Goal: Task Accomplishment & Management: Manage account settings

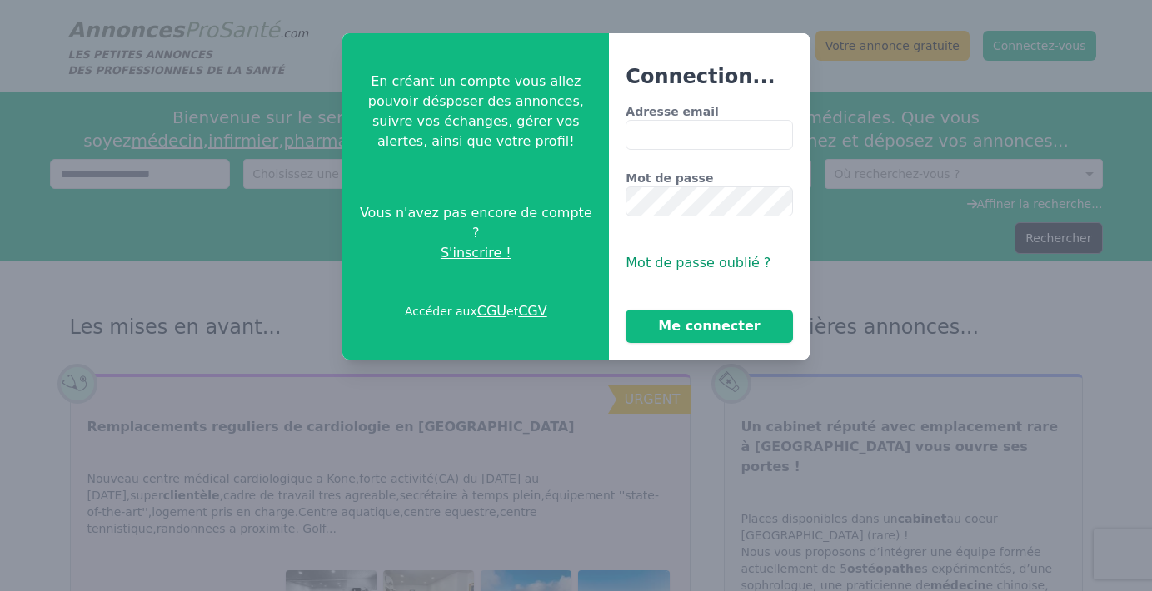
click at [686, 128] on input "Adresse email" at bounding box center [709, 135] width 167 height 30
type input "**********"
click at [682, 343] on div "**********" at bounding box center [709, 196] width 200 height 327
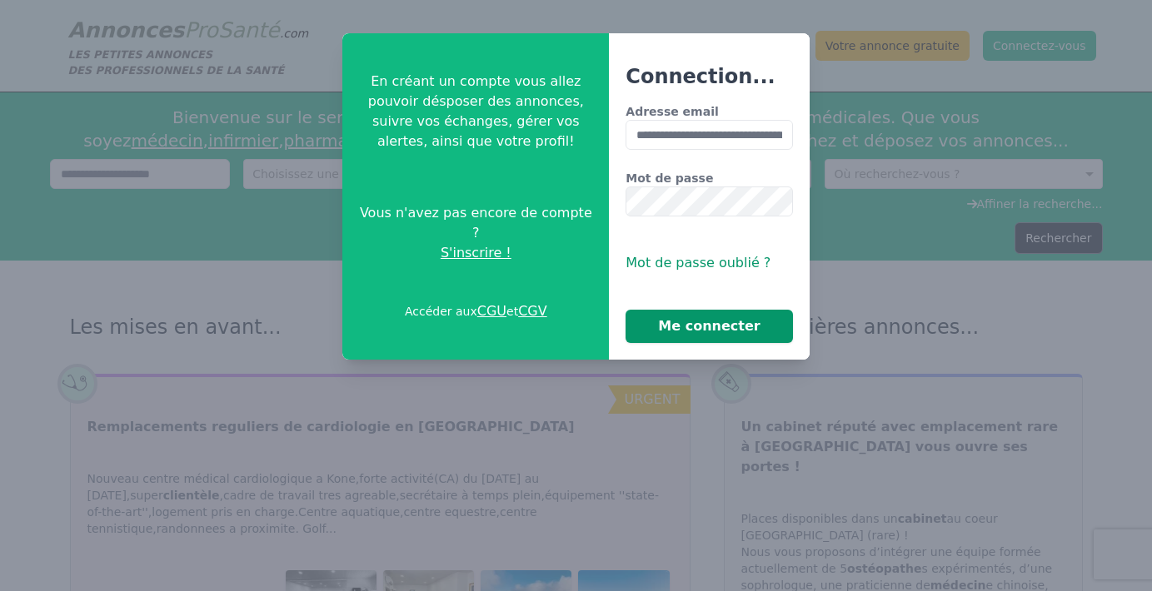
click at [661, 337] on button "Me connecter" at bounding box center [709, 326] width 167 height 33
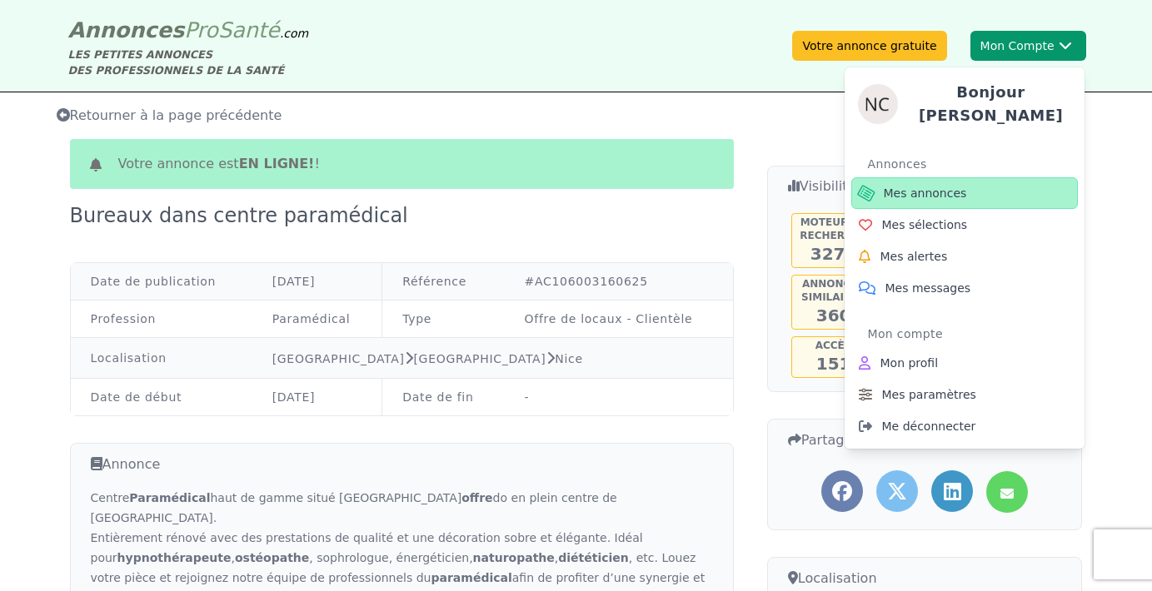
click at [909, 192] on span "Mes annonces" at bounding box center [925, 193] width 83 height 17
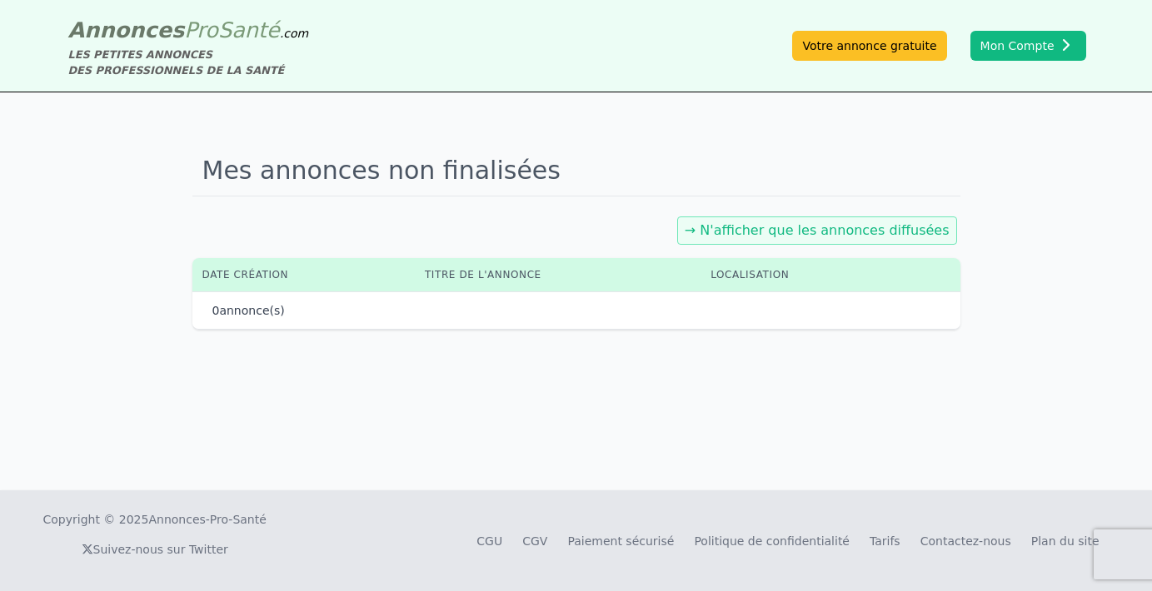
click at [774, 152] on h1 "Mes annonces non finalisées" at bounding box center [576, 171] width 768 height 51
click at [890, 227] on link "→ N'afficher que les annonces diffusées" at bounding box center [817, 230] width 265 height 16
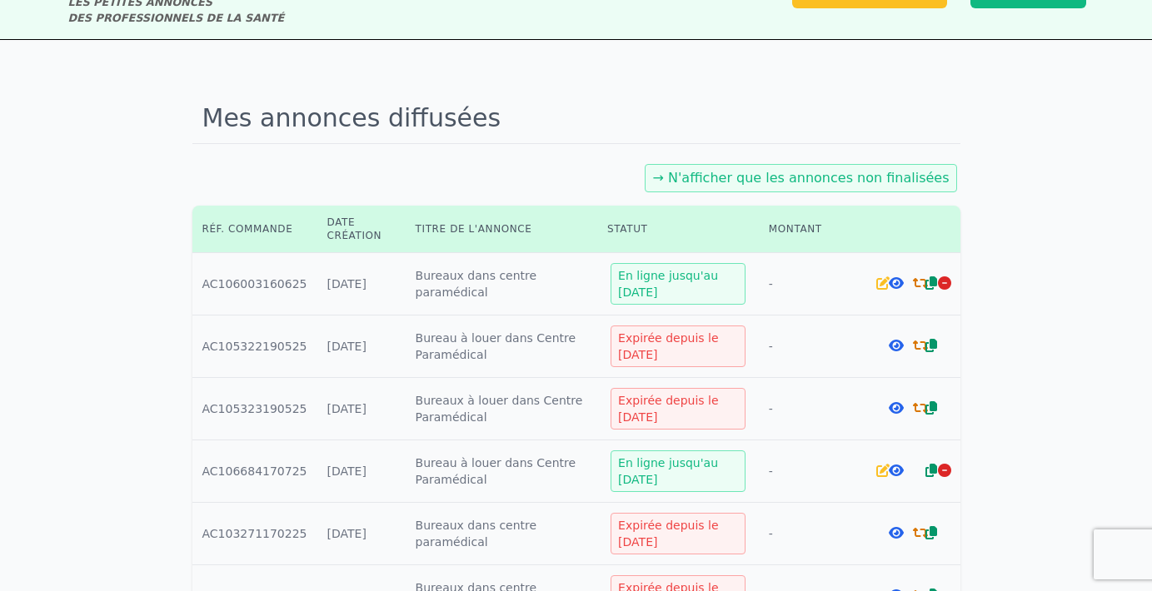
scroll to position [62, 0]
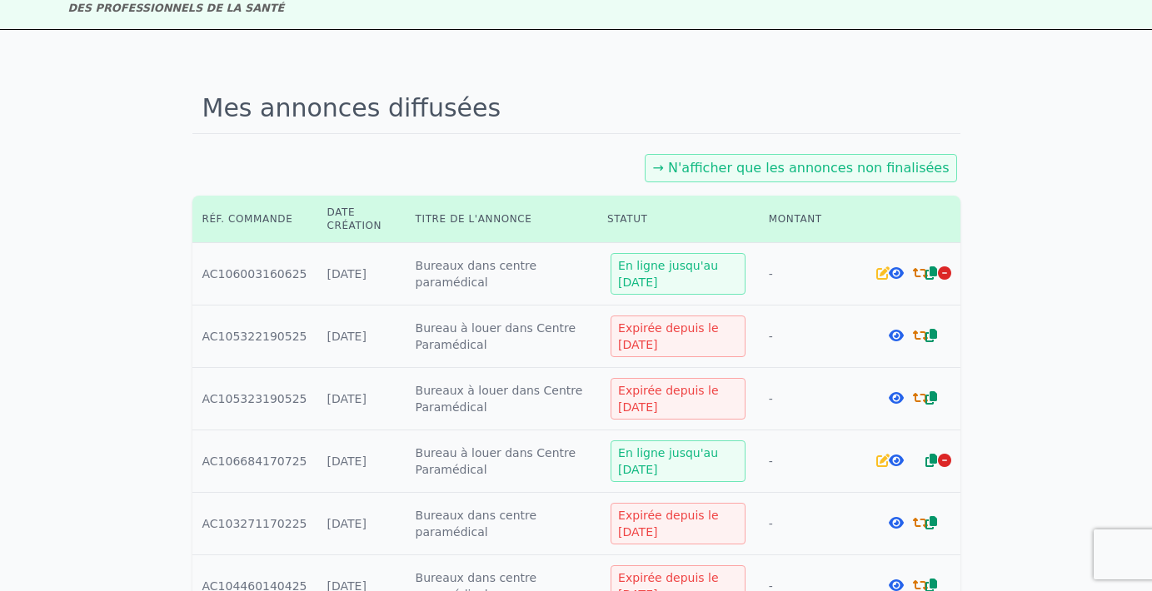
click at [920, 274] on icon at bounding box center [920, 273] width 15 height 13
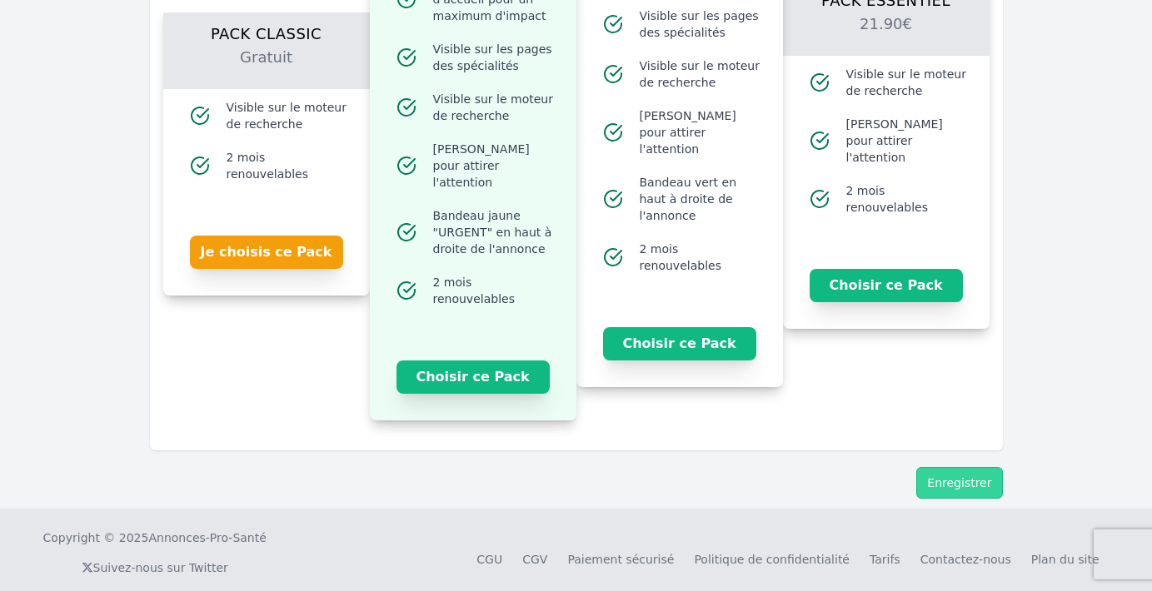
scroll to position [1882, 0]
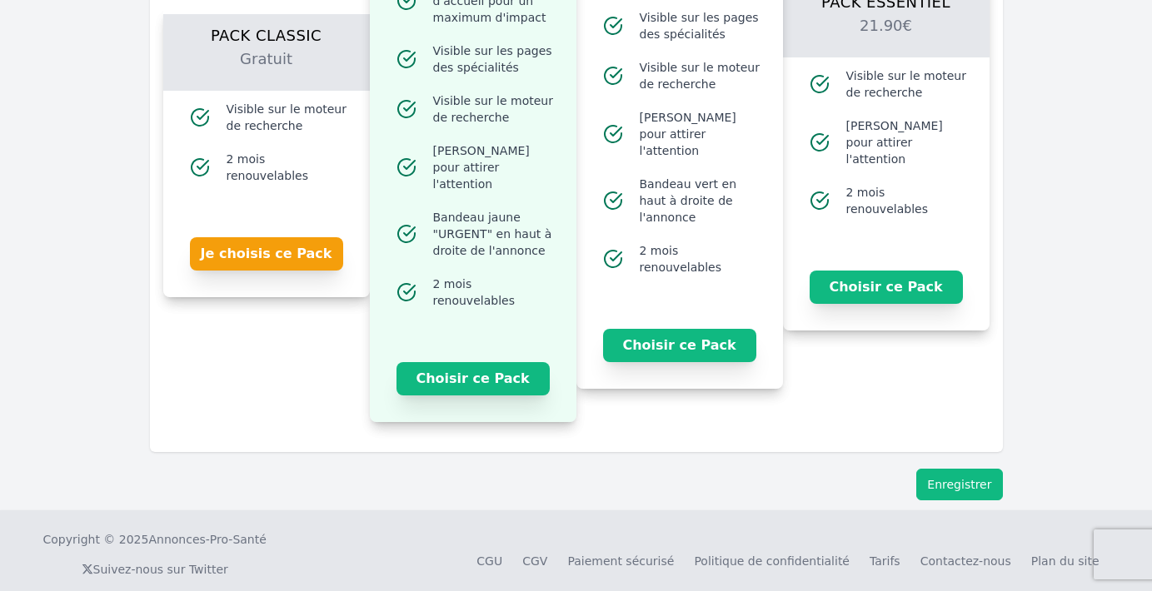
click at [970, 469] on button "Enregistrer" at bounding box center [959, 485] width 86 height 32
